Goal: Obtain resource: Obtain resource

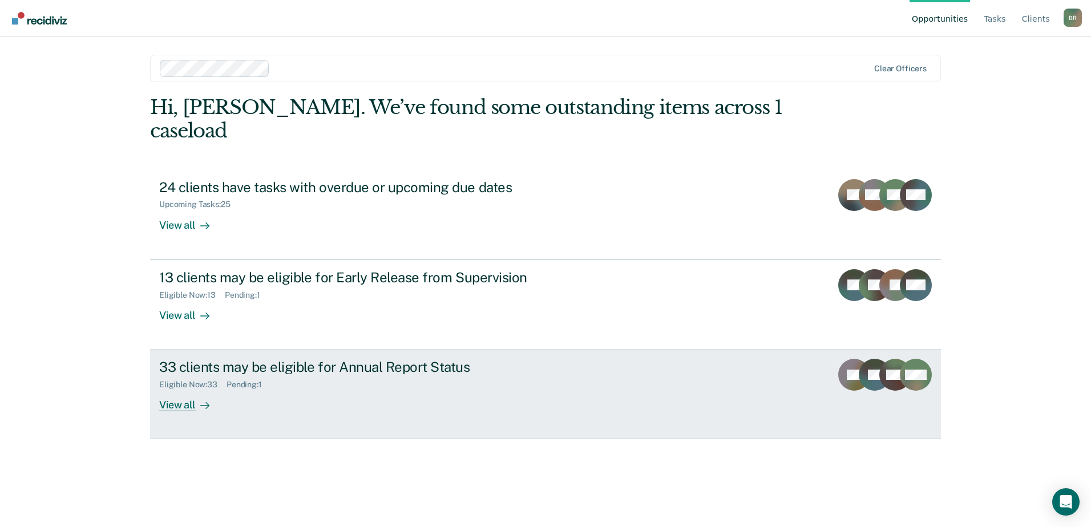
click at [765, 369] on link "33 clients may be eligible for Annual Report Status Eligible Now : 33 Pending :…" at bounding box center [545, 395] width 791 height 90
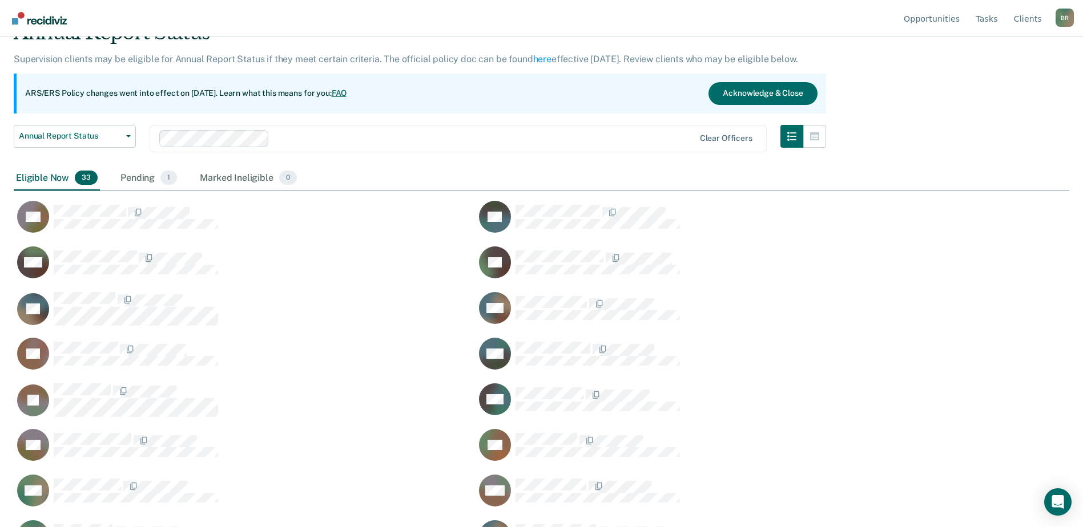
scroll to position [114, 0]
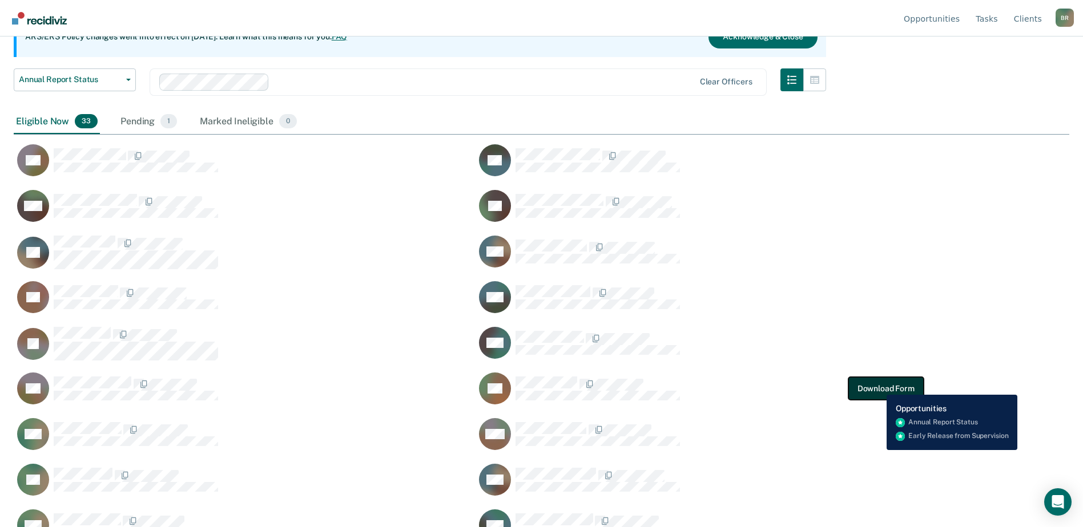
click at [878, 386] on button "Download Form" at bounding box center [885, 388] width 75 height 23
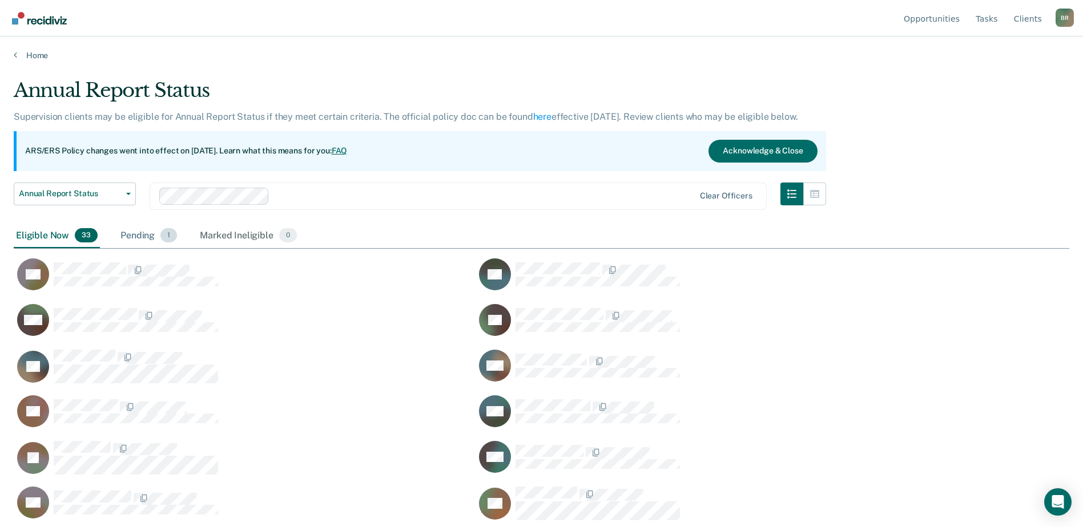
click at [147, 237] on div "Pending 1" at bounding box center [148, 236] width 61 height 25
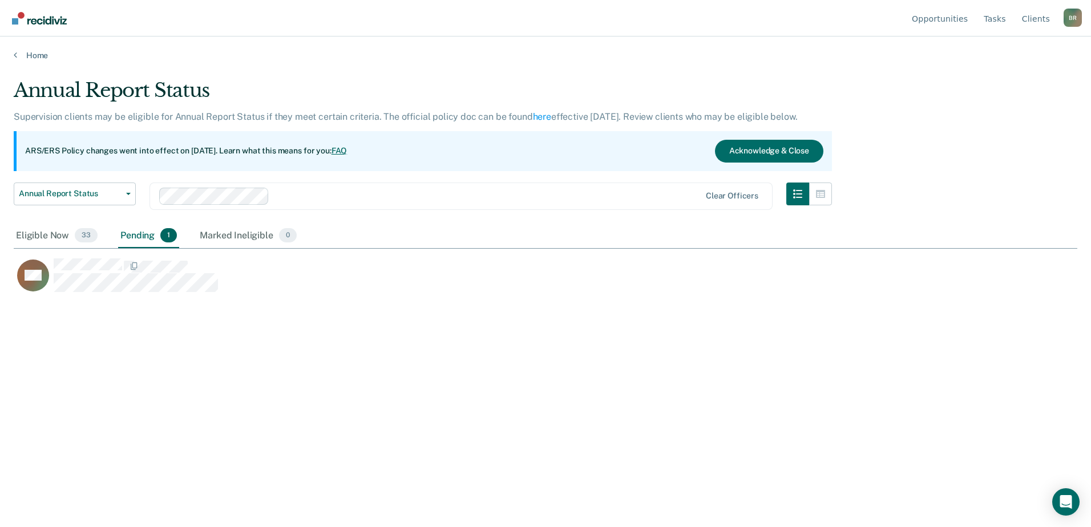
click at [131, 232] on div "Pending 1" at bounding box center [148, 236] width 61 height 25
click at [338, 225] on div "Eligible Now 33 Pending 1 Marked Ineligible 0" at bounding box center [546, 237] width 1064 height 26
click at [793, 194] on icon "button" at bounding box center [797, 193] width 9 height 9
click at [793, 193] on icon "button" at bounding box center [797, 193] width 9 height 9
click at [821, 197] on icon "button" at bounding box center [820, 194] width 9 height 8
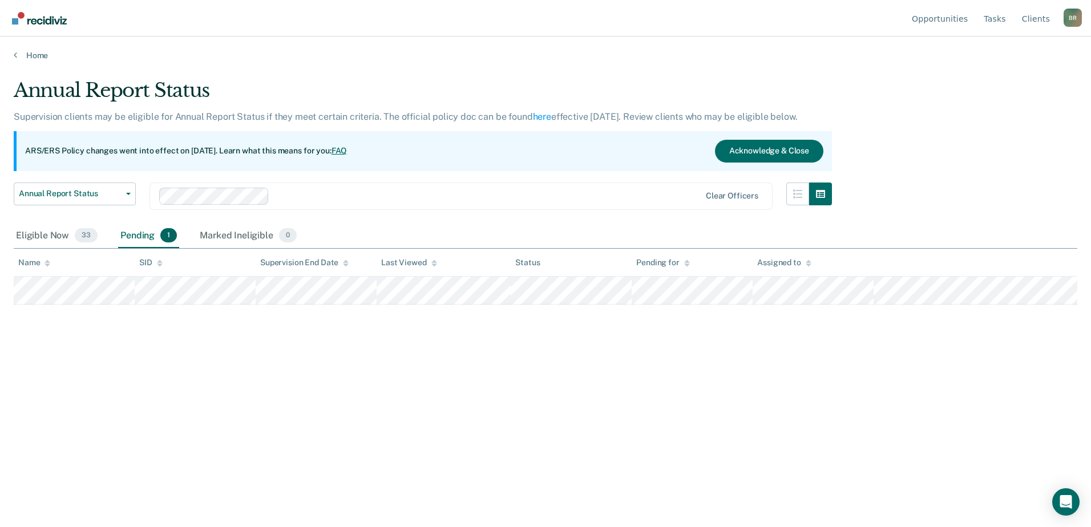
click at [512, 151] on div "ARS/ERS Policy changes went into effect on [DATE]. Learn what this means for yo…" at bounding box center [423, 151] width 818 height 40
click at [756, 140] on button "Acknowledge & Close" at bounding box center [769, 151] width 108 height 23
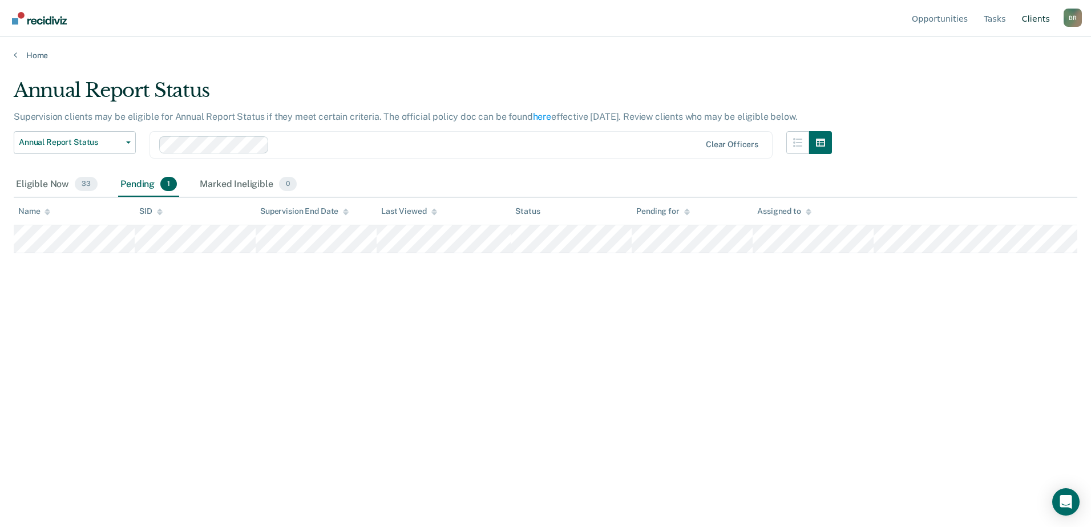
click at [1040, 17] on link "Client s" at bounding box center [1036, 18] width 33 height 37
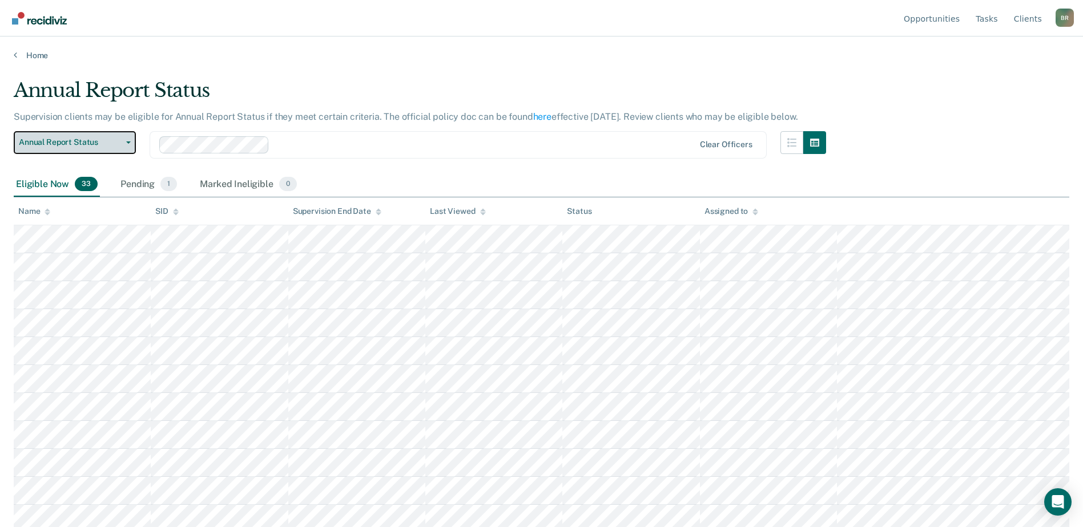
click at [127, 146] on button "Annual Report Status" at bounding box center [75, 142] width 122 height 23
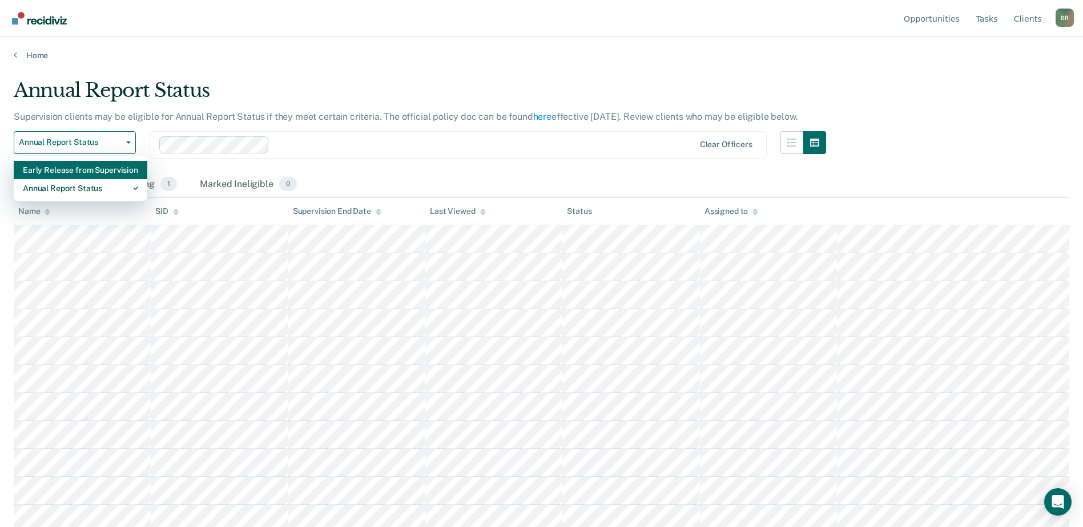
click at [75, 171] on div "Early Release from Supervision" at bounding box center [80, 170] width 115 height 18
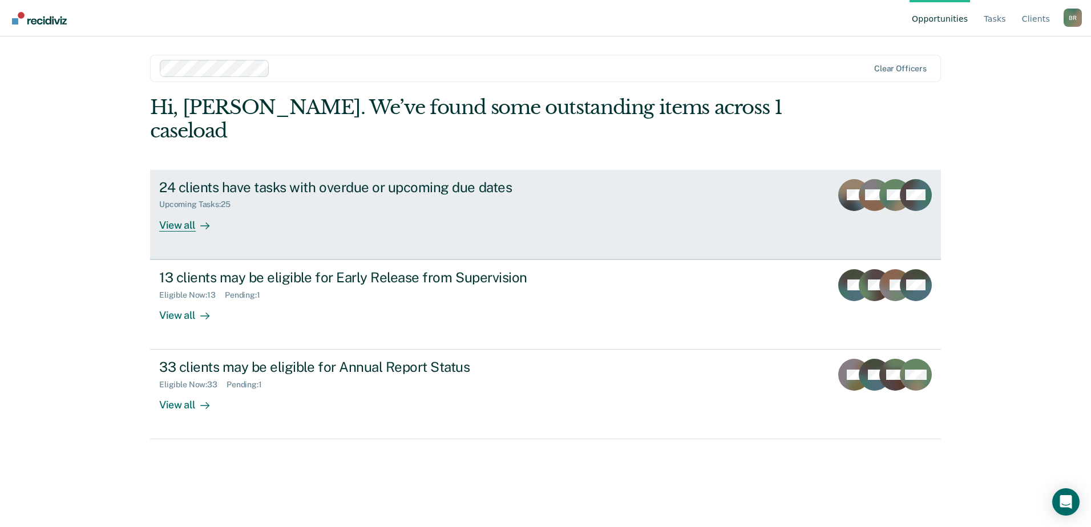
click at [329, 205] on div "24 clients have tasks with overdue or upcoming due dates Upcoming Tasks : 25 Vi…" at bounding box center [373, 205] width 428 height 53
